Goal: Task Accomplishment & Management: Complete application form

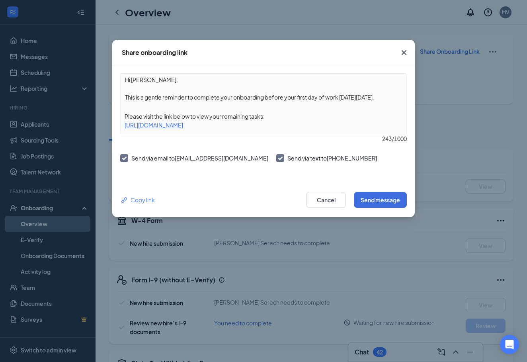
scroll to position [5, 0]
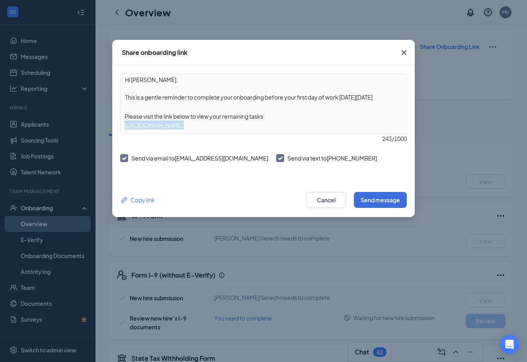
click at [410, 57] on span "Close" at bounding box center [405, 53] width 22 height 22
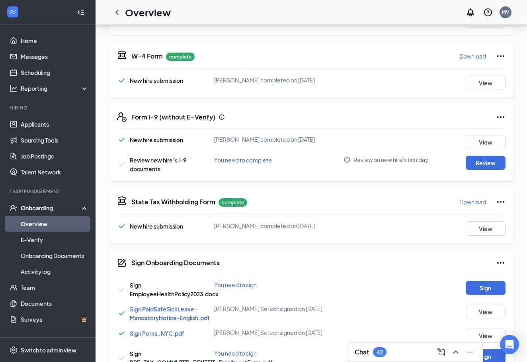
scroll to position [182, 0]
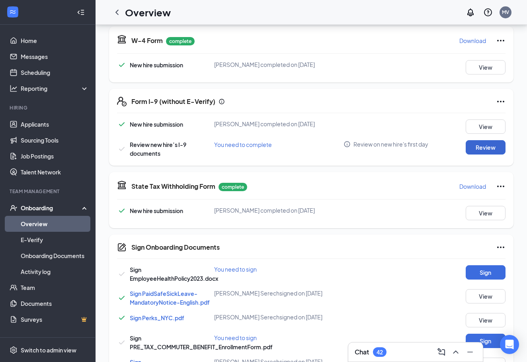
click at [476, 152] on button "Review" at bounding box center [486, 147] width 40 height 14
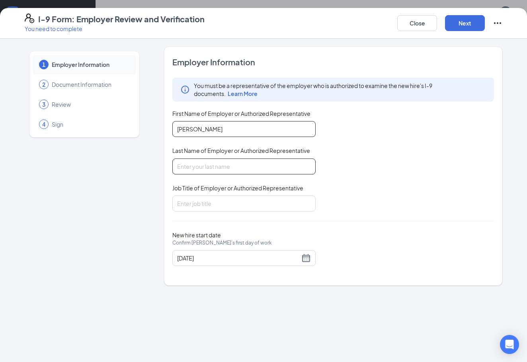
type input "[PERSON_NAME]"
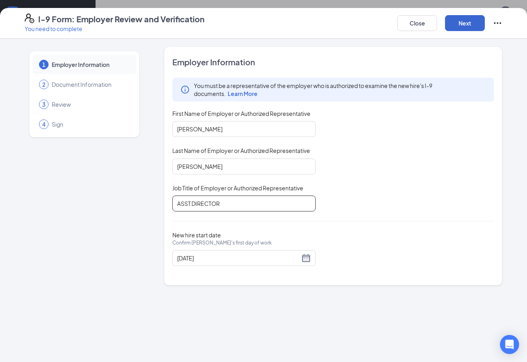
type input "ASST DIRECTOR"
click at [458, 20] on button "Next" at bounding box center [465, 23] width 40 height 16
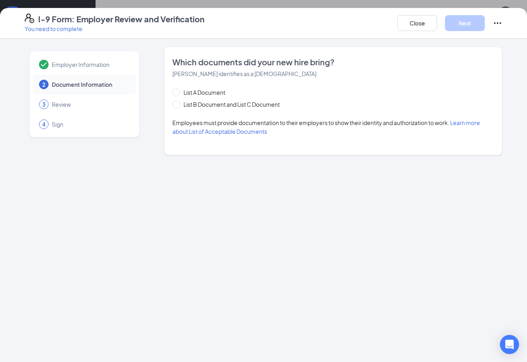
click at [272, 110] on div "List A Document List B Document and List C Document Employees must provide docu…" at bounding box center [333, 112] width 322 height 48
click at [263, 107] on span "List B Document and List C Document" at bounding box center [231, 104] width 103 height 9
click at [178, 106] on input "List B Document and List C Document" at bounding box center [175, 103] width 6 height 6
radio input "true"
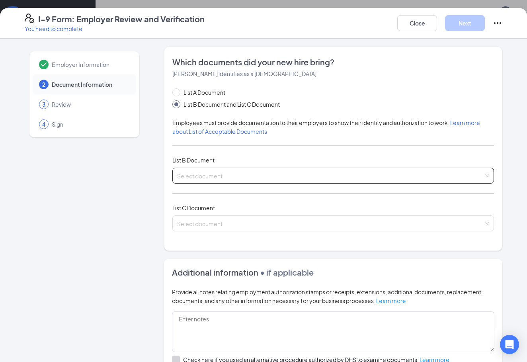
click at [219, 171] on input "search" at bounding box center [330, 174] width 307 height 12
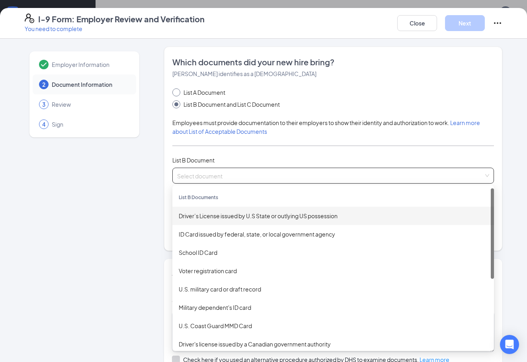
click at [197, 94] on span "List A Document" at bounding box center [204, 92] width 48 height 9
click at [178, 94] on input "List A Document" at bounding box center [175, 91] width 6 height 6
radio input "true"
radio input "false"
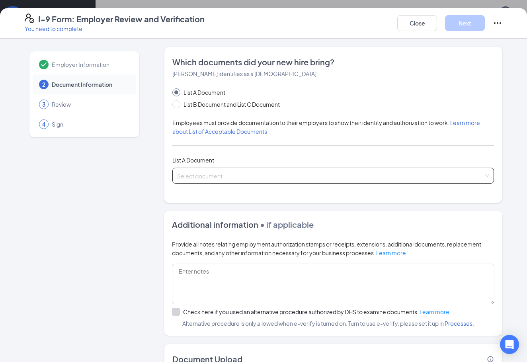
click at [206, 173] on input "search" at bounding box center [330, 174] width 307 height 12
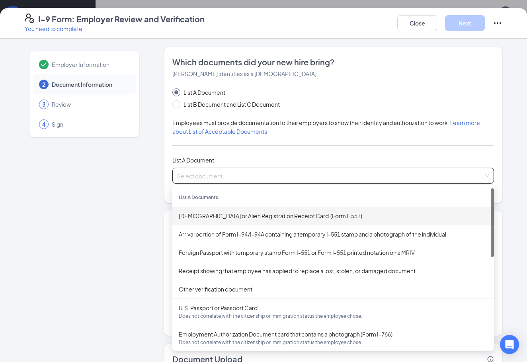
click at [223, 214] on div "[DEMOGRAPHIC_DATA] or Alien Registration Receipt Card (Form I-551)" at bounding box center [333, 216] width 309 height 9
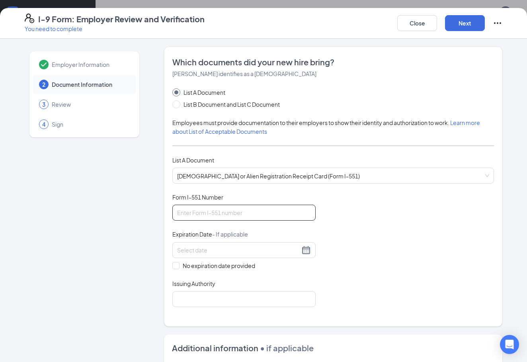
click at [232, 212] on input "Form I-551 Number" at bounding box center [243, 213] width 143 height 16
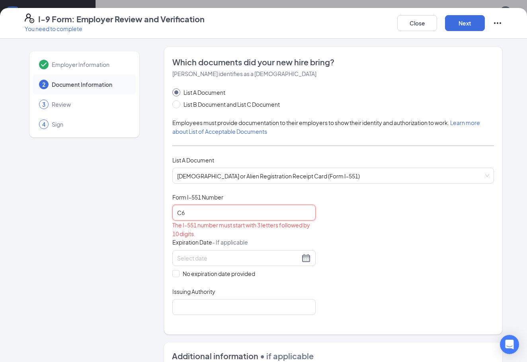
type input "C"
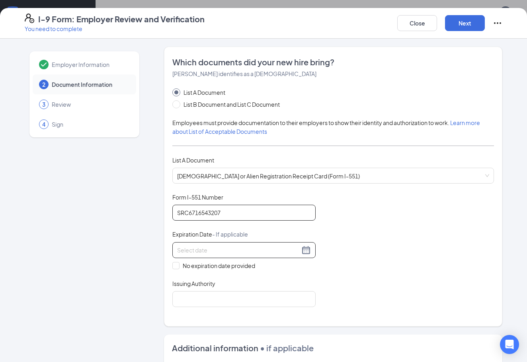
type input "SRC6716543207"
click at [196, 249] on input at bounding box center [238, 250] width 123 height 9
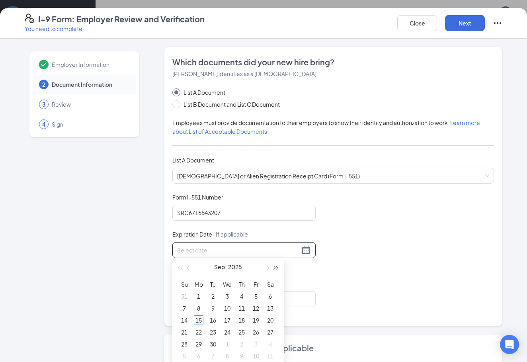
click at [276, 269] on span "button" at bounding box center [276, 268] width 4 height 4
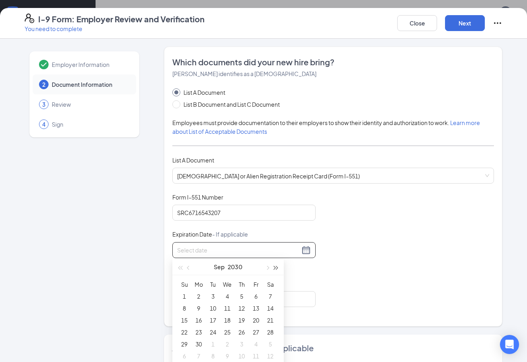
click at [277, 269] on span "button" at bounding box center [276, 268] width 4 height 4
click at [192, 268] on button "button" at bounding box center [188, 267] width 9 height 16
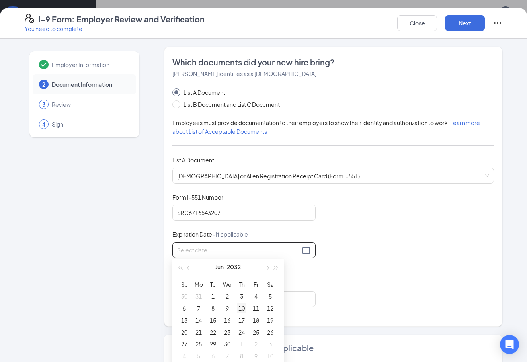
type input "[DATE]"
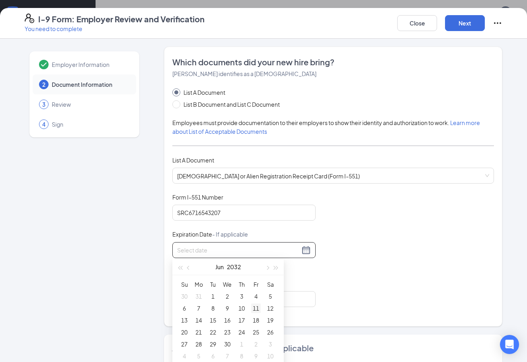
type input "[DATE]"
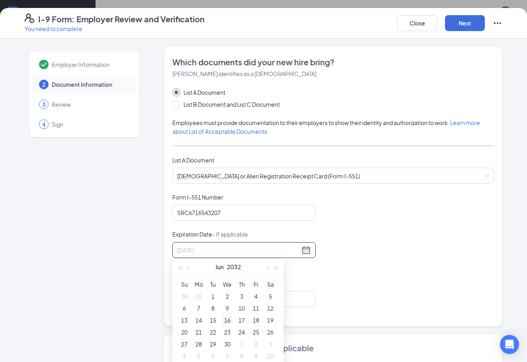
click at [229, 321] on div "16" at bounding box center [228, 320] width 10 height 10
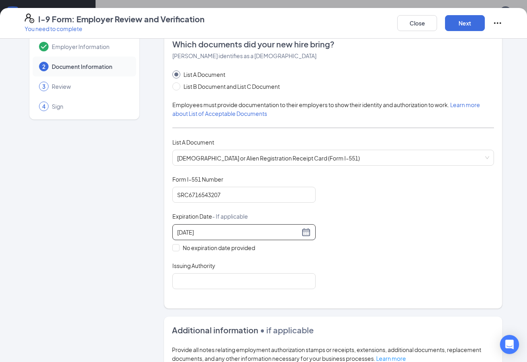
scroll to position [19, 0]
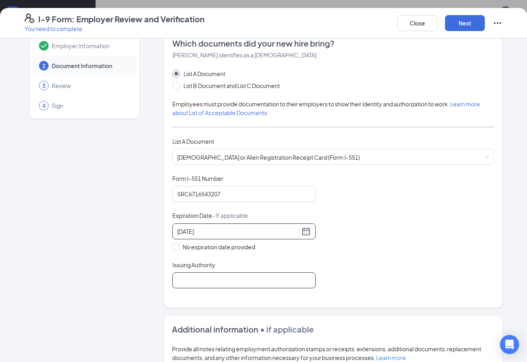
click at [244, 285] on input "Issuing Authority" at bounding box center [243, 280] width 143 height 16
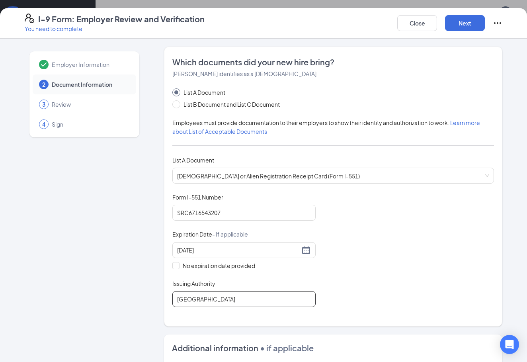
scroll to position [0, 0]
type input "[GEOGRAPHIC_DATA]"
click at [458, 26] on button "Next" at bounding box center [465, 23] width 40 height 16
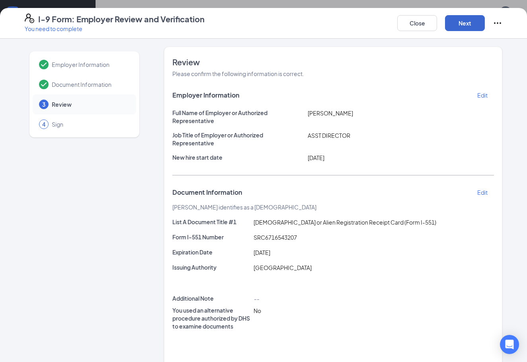
click at [473, 29] on button "Next" at bounding box center [465, 23] width 40 height 16
click at [461, 25] on button "Next" at bounding box center [465, 23] width 40 height 16
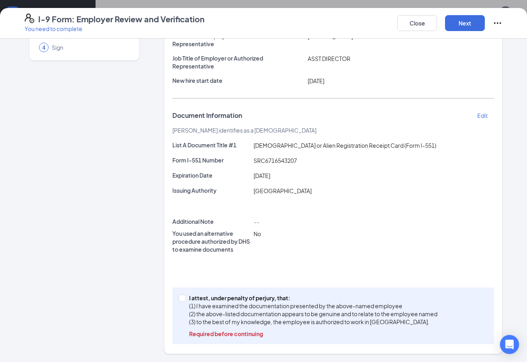
scroll to position [76, 0]
click at [185, 297] on span at bounding box center [182, 298] width 7 height 7
click at [184, 297] on input "I attest, under penalty of [PERSON_NAME], that: (1) I have examined the documen…" at bounding box center [182, 298] width 6 height 6
checkbox input "true"
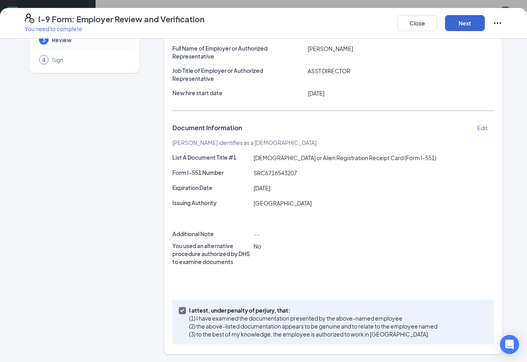
click at [470, 22] on button "Next" at bounding box center [465, 23] width 40 height 16
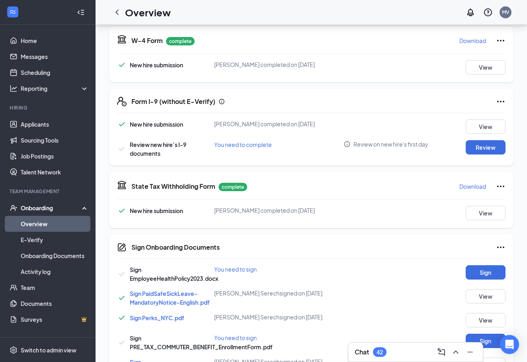
click at [270, 113] on div "I-9 Form: Employer Review and Verification You need to complete Close Employer …" at bounding box center [263, 181] width 527 height 362
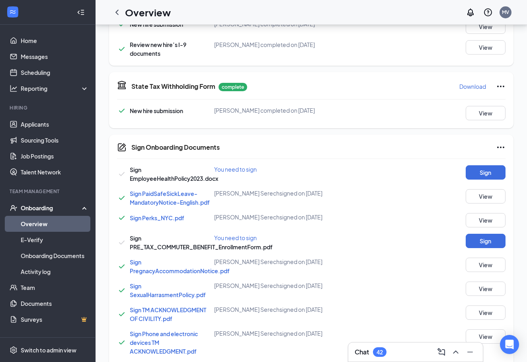
scroll to position [283, 0]
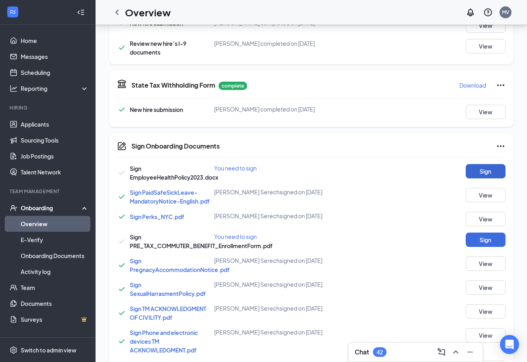
click at [486, 178] on button "Sign" at bounding box center [486, 171] width 40 height 14
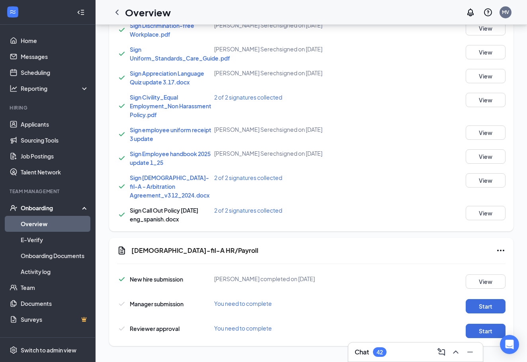
scroll to position [660, 0]
click at [488, 301] on button "Start" at bounding box center [486, 306] width 40 height 14
click at [495, 296] on div "Manager submission You need to complete Start" at bounding box center [311, 304] width 389 height 18
click at [496, 300] on button "Start" at bounding box center [486, 306] width 40 height 14
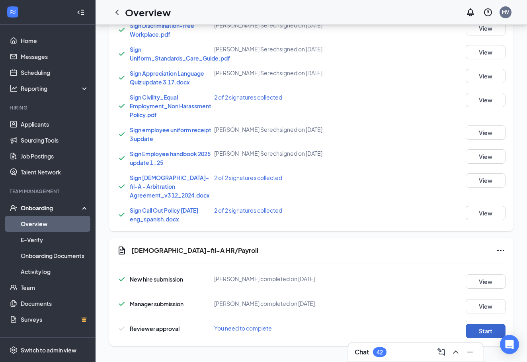
click at [490, 333] on button "Start" at bounding box center [486, 331] width 40 height 14
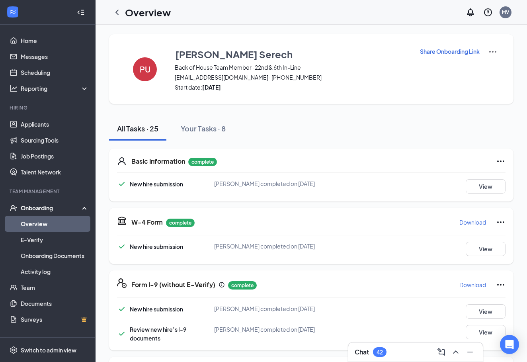
scroll to position [0, 0]
click at [470, 255] on button "View" at bounding box center [486, 249] width 40 height 14
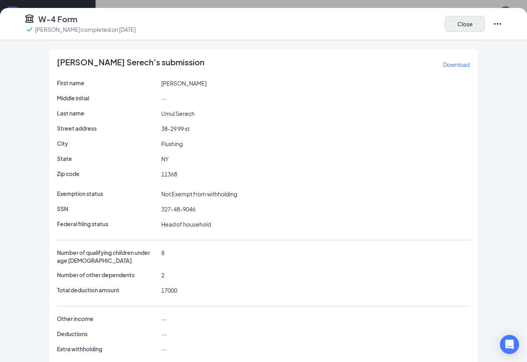
click at [461, 21] on button "Close" at bounding box center [465, 24] width 40 height 16
